Goal: Information Seeking & Learning: Learn about a topic

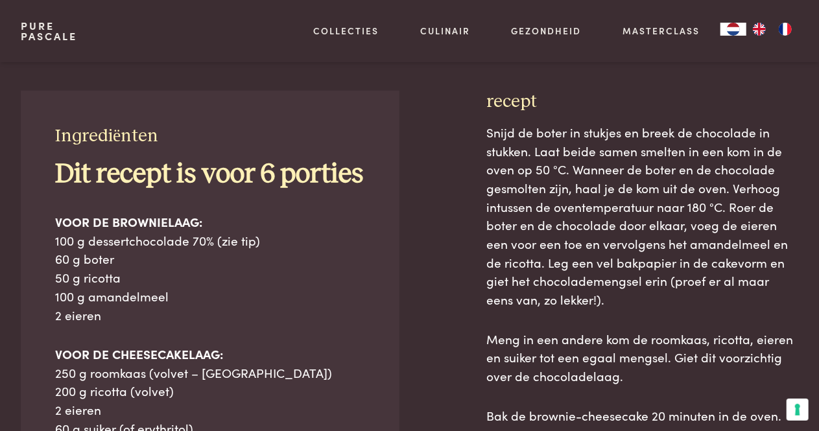
scroll to position [556, 0]
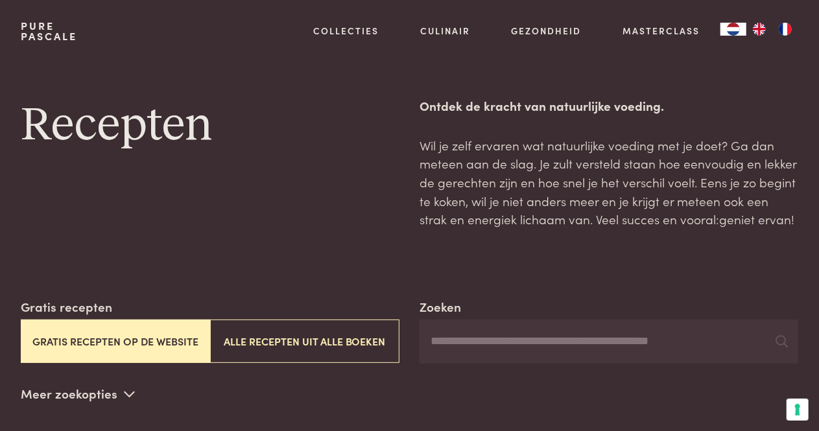
click at [84, 338] on button "Gratis recepten op de website" at bounding box center [115, 341] width 189 height 43
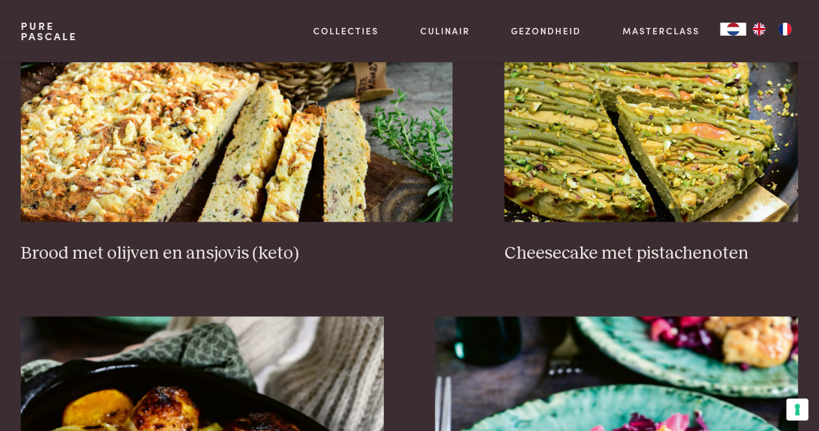
scroll to position [1116, 0]
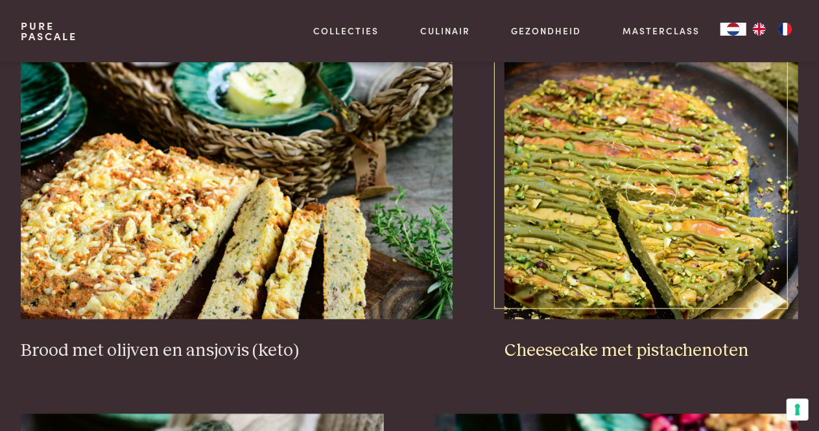
click at [713, 193] on img at bounding box center [652, 189] width 294 height 259
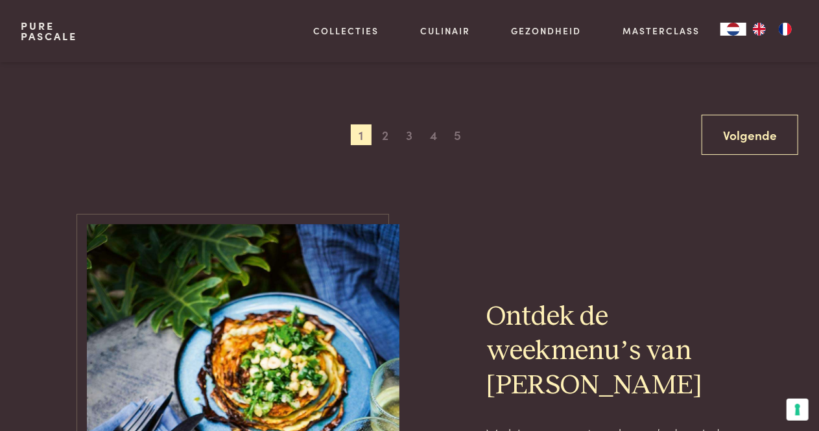
scroll to position [2443, 0]
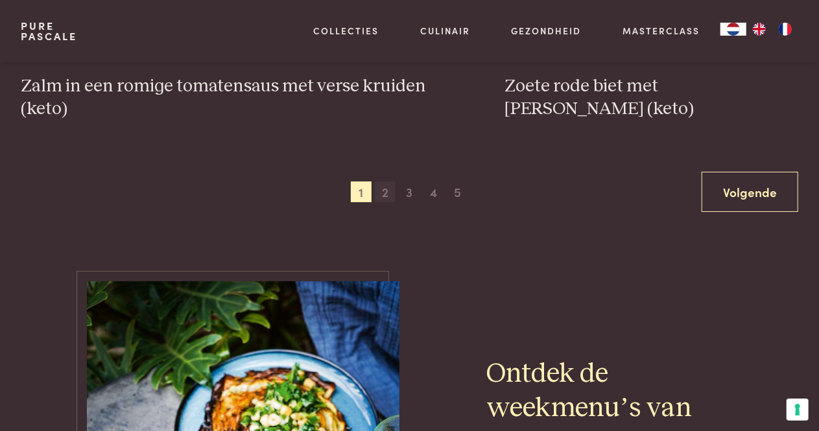
click at [387, 195] on span "2" at bounding box center [385, 192] width 21 height 21
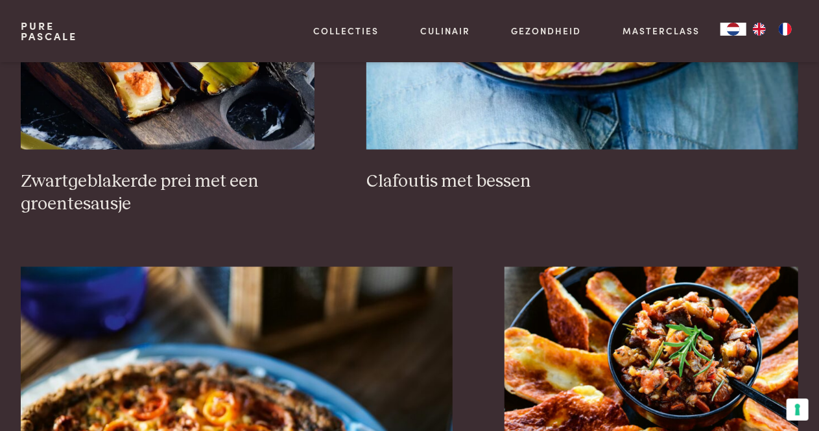
scroll to position [914, 0]
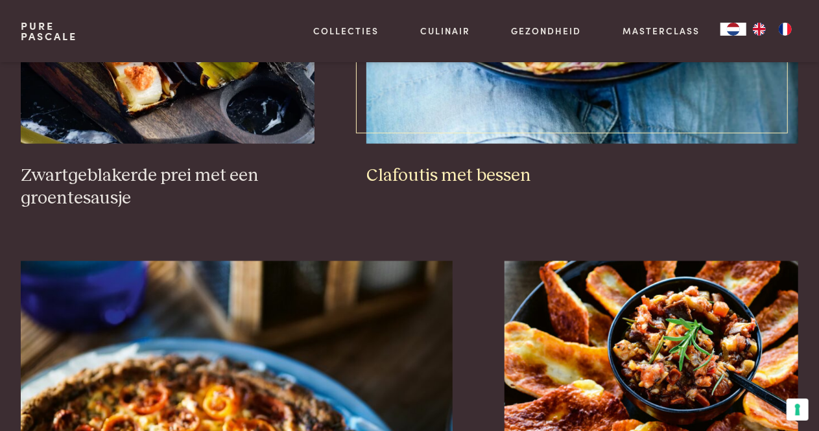
click at [502, 172] on h3 "Clafoutis met bessen" at bounding box center [582, 176] width 432 height 23
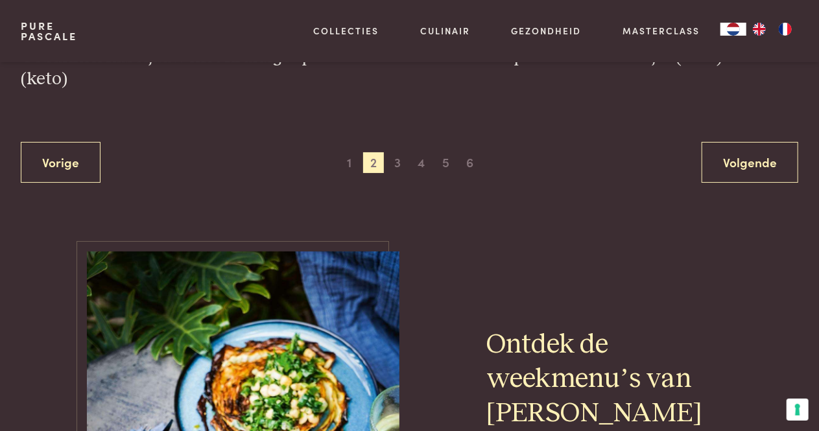
scroll to position [2518, 0]
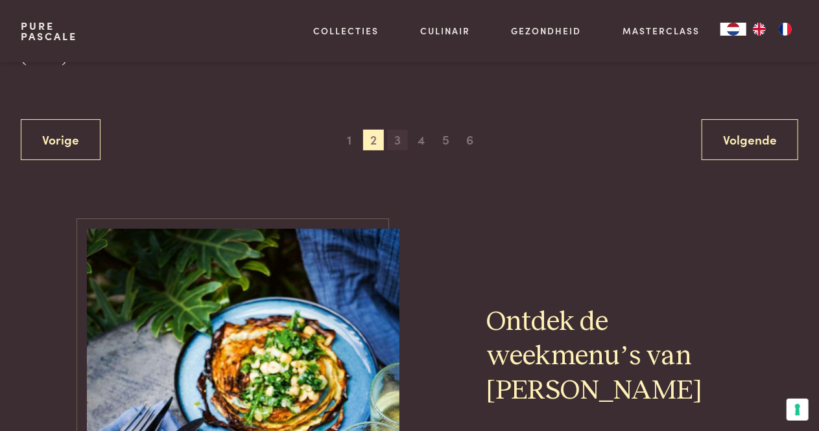
click at [402, 136] on span "3" at bounding box center [397, 140] width 21 height 21
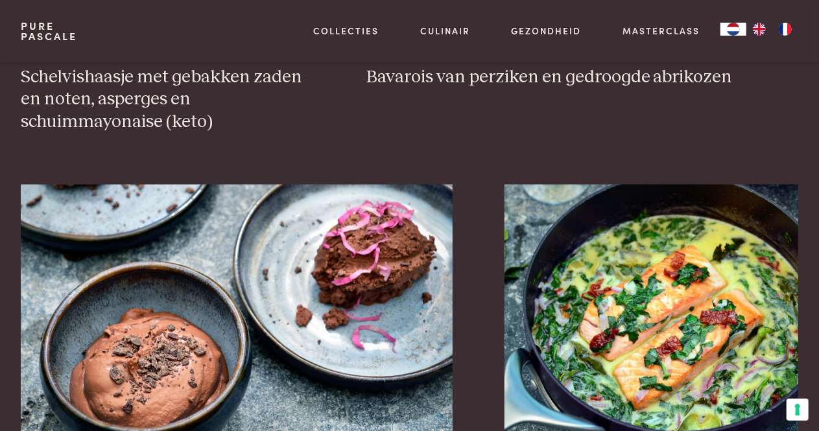
scroll to position [1146, 0]
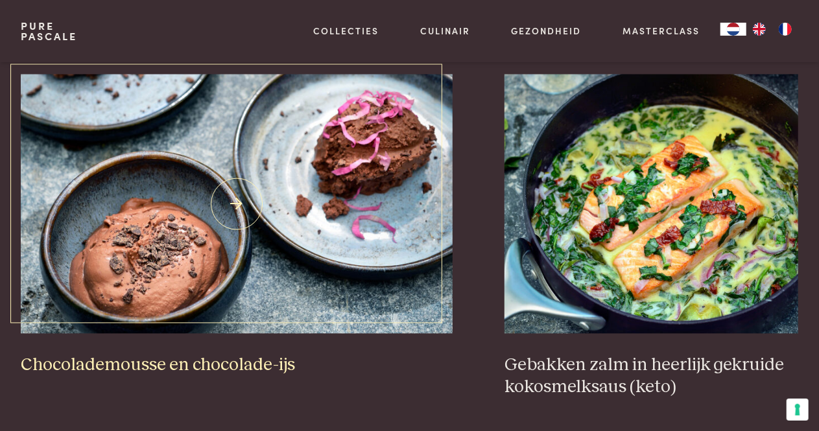
click at [141, 361] on h3 "Chocolademousse en chocolade-ijs" at bounding box center [237, 366] width 432 height 23
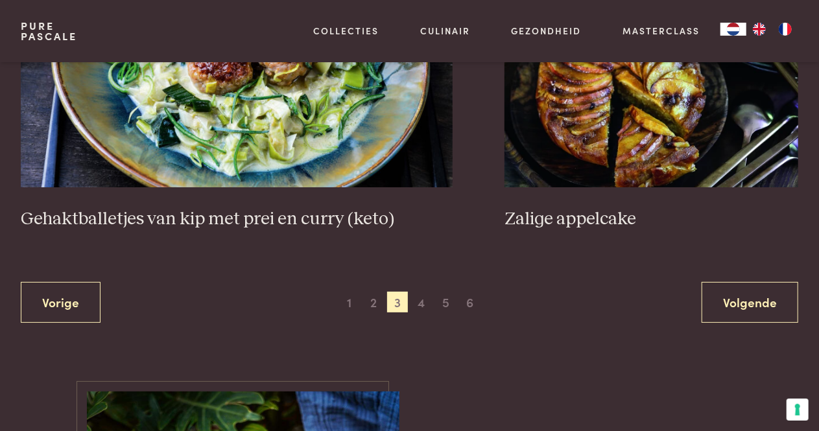
scroll to position [2428, 0]
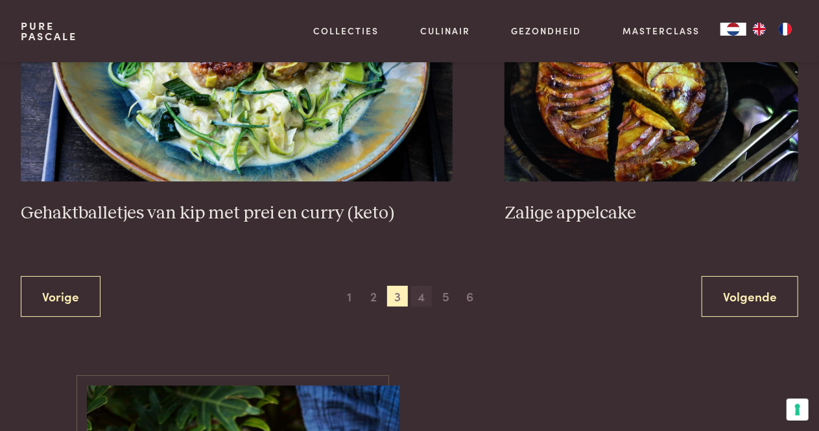
click at [425, 286] on span "4" at bounding box center [421, 296] width 21 height 21
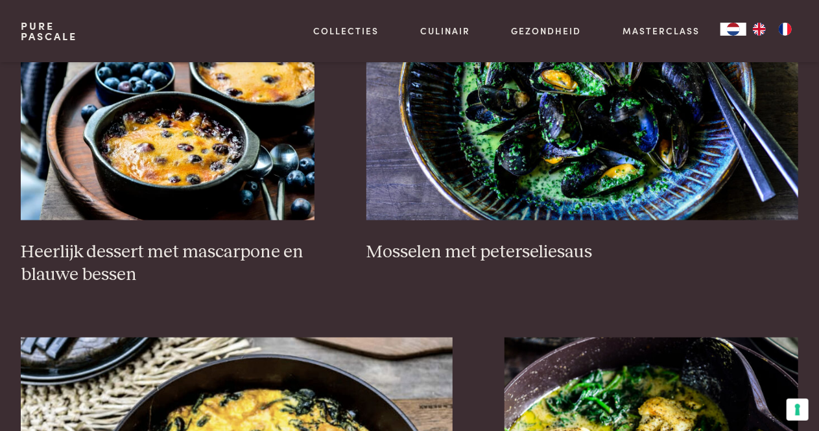
scroll to position [867, 0]
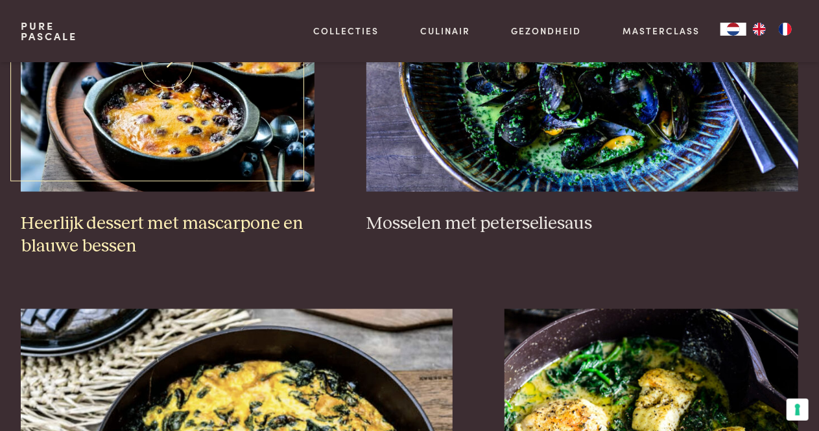
click at [231, 216] on h3 "Heerlijk dessert met mascarpone en blauwe bessen" at bounding box center [168, 235] width 294 height 45
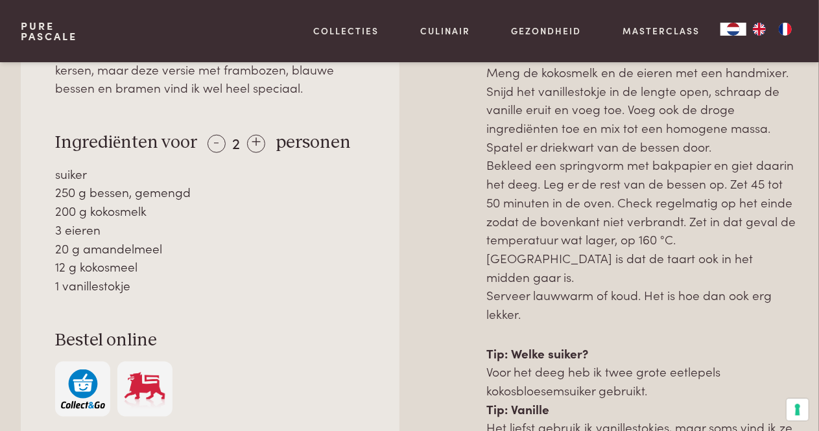
scroll to position [595, 0]
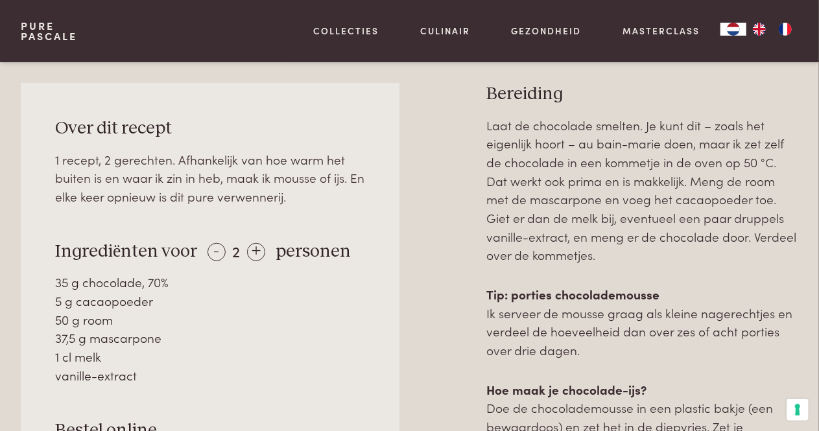
scroll to position [521, 0]
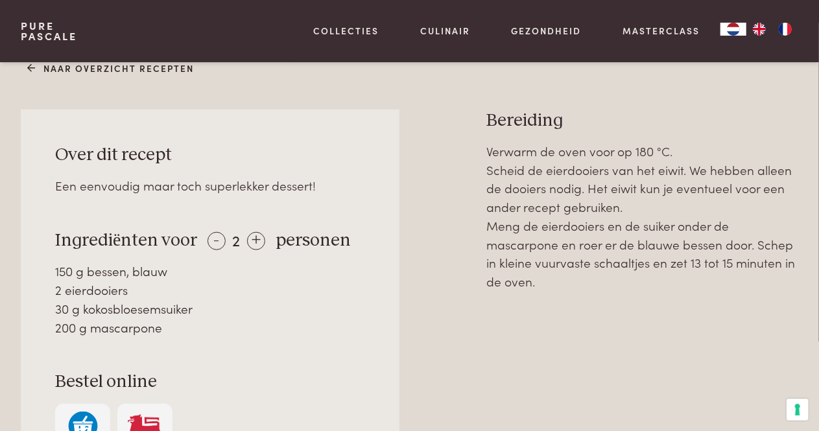
scroll to position [477, 0]
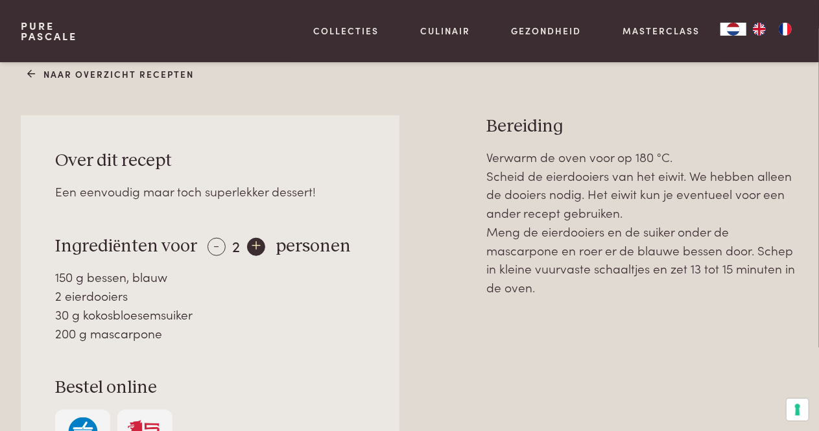
click at [253, 246] on div "+" at bounding box center [256, 247] width 18 height 18
click at [253, 246] on div "+" at bounding box center [257, 247] width 18 height 18
